Goal: Task Accomplishment & Management: Manage account settings

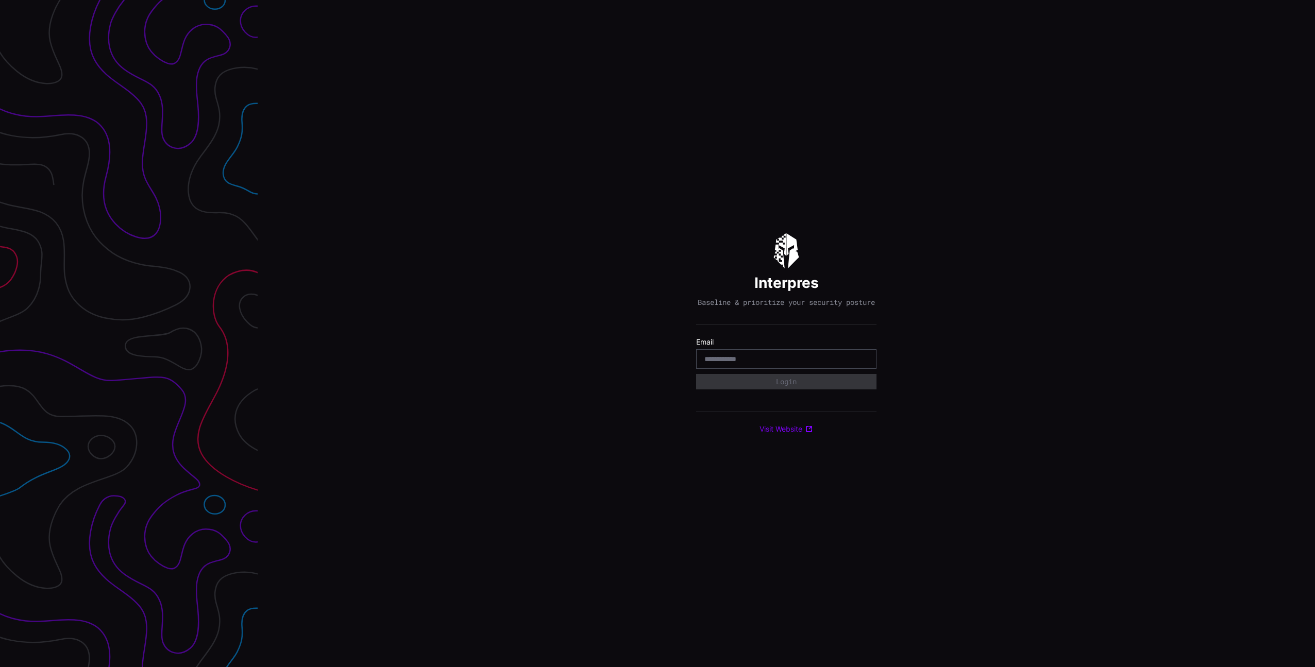
click at [861, 369] on div at bounding box center [786, 359] width 180 height 20
click at [859, 364] on body "Interpres Baseline & prioritize your security posture Email Login Visit Website" at bounding box center [657, 333] width 1315 height 667
click at [1314, 364] on com-1password-button at bounding box center [1315, 333] width 0 height 667
